Goal: Transaction & Acquisition: Purchase product/service

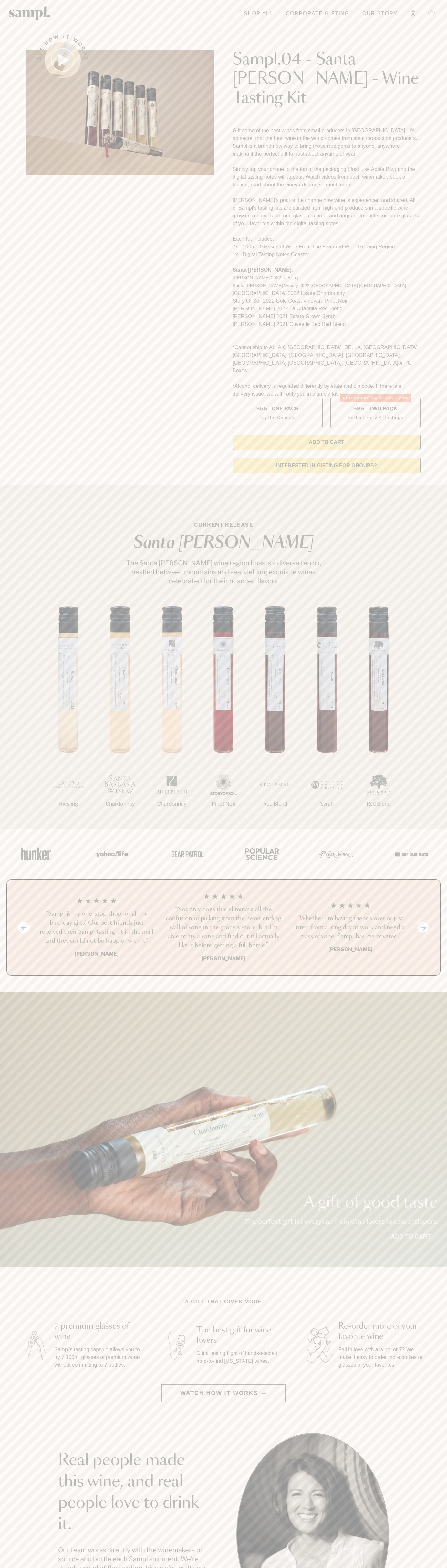
click at [41, 5] on link at bounding box center [30, 13] width 41 height 20
click at [421, 724] on div "1/7 Riesling 2/7 Chardonnay 3/7" at bounding box center [224, 717] width 447 height 222
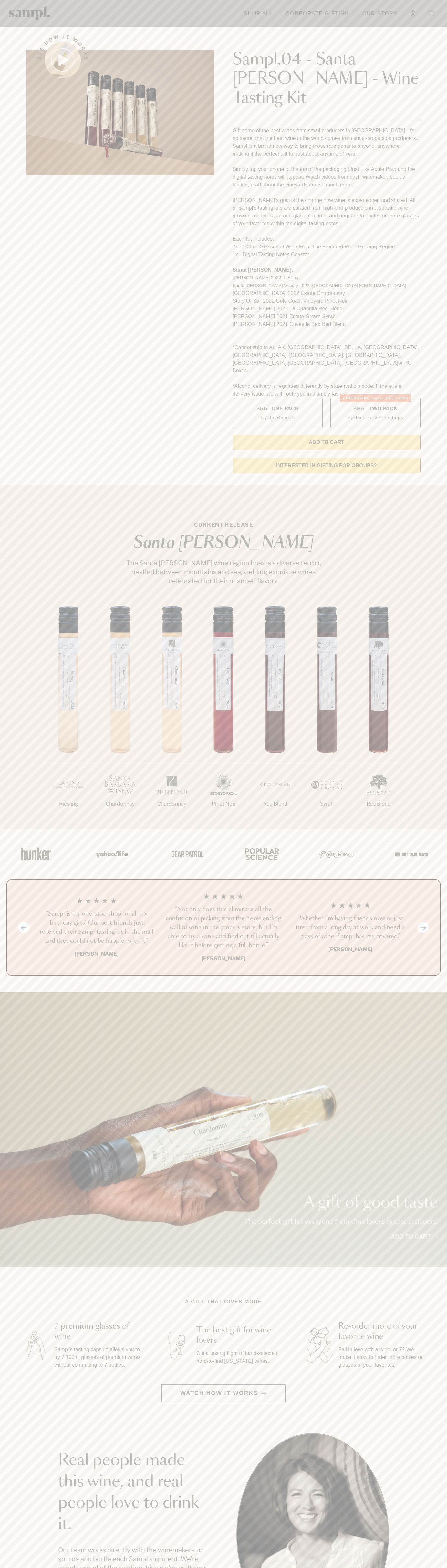
click at [153, 1567] on html "Skip to main content Toggle navigation menu Shop All Corporate Gifting Our Stor…" at bounding box center [224, 1304] width 447 height 2608
click at [13, 1329] on section "A gift that gives more 7 premium glasses of wine Sampl's tasting capsule allows…" at bounding box center [224, 1349] width 447 height 104
